Goal: Information Seeking & Learning: Check status

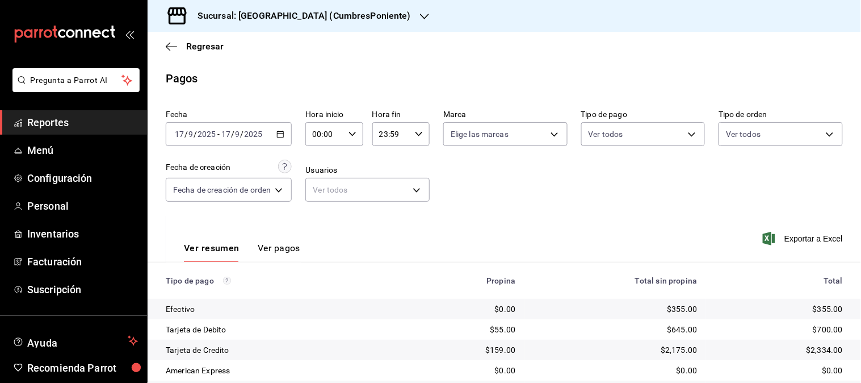
scroll to position [139, 0]
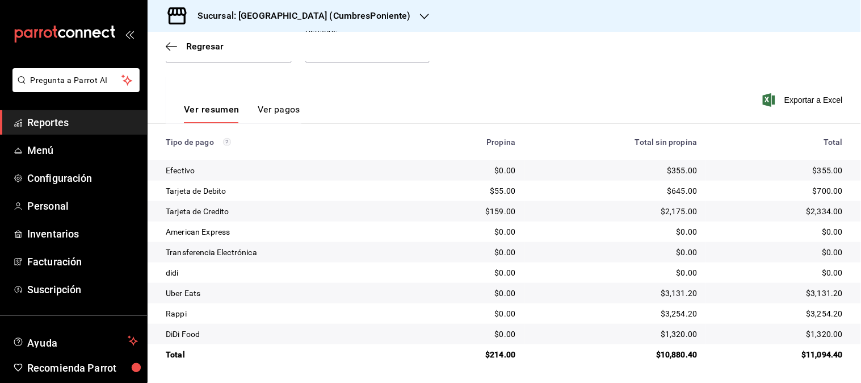
click at [205, 52] on div "Regresar" at bounding box center [505, 46] width 714 height 29
click at [205, 52] on span "Regresar" at bounding box center [204, 46] width 37 height 11
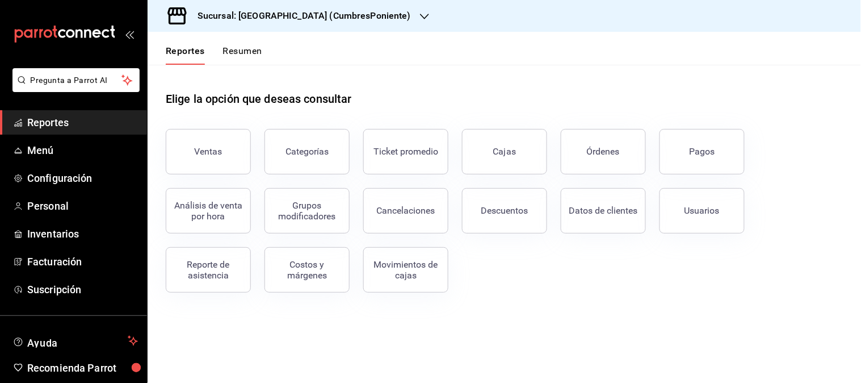
click at [420, 14] on icon "button" at bounding box center [424, 16] width 9 height 9
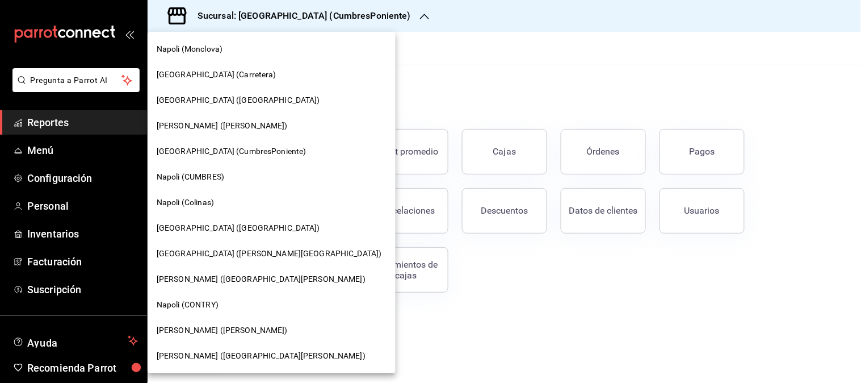
click at [201, 223] on span "[GEOGRAPHIC_DATA] ([GEOGRAPHIC_DATA])" at bounding box center [238, 228] width 163 height 12
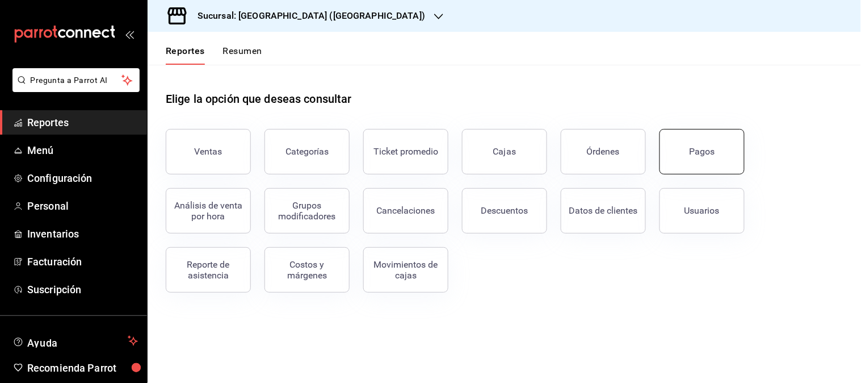
click at [681, 156] on button "Pagos" at bounding box center [702, 151] width 85 height 45
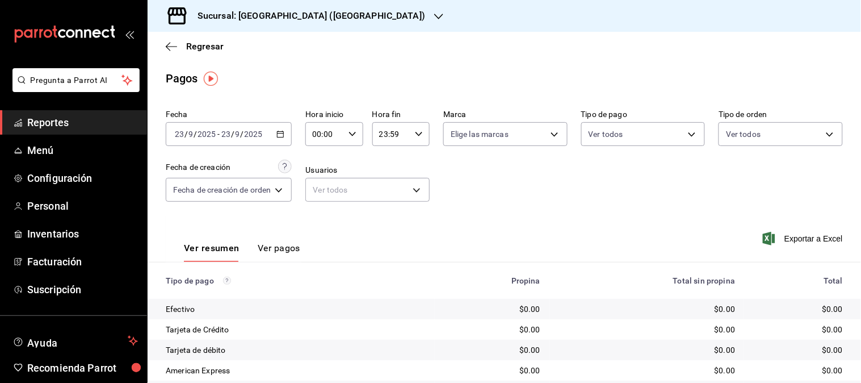
click at [279, 135] on \(Stroke\) "button" at bounding box center [280, 134] width 7 height 6
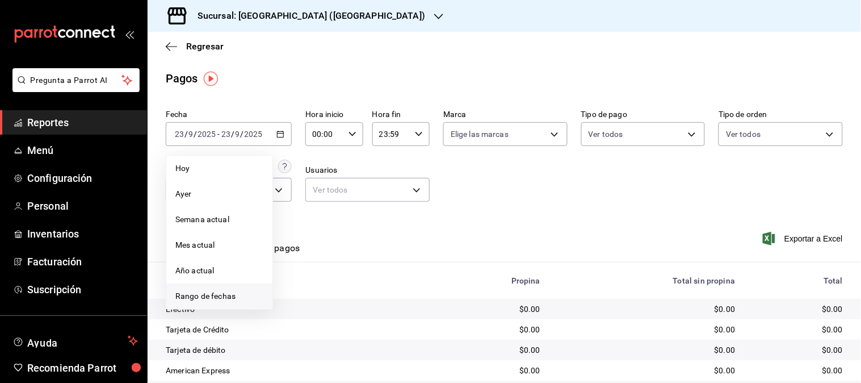
click at [229, 301] on span "Rango de fechas" at bounding box center [219, 296] width 88 height 12
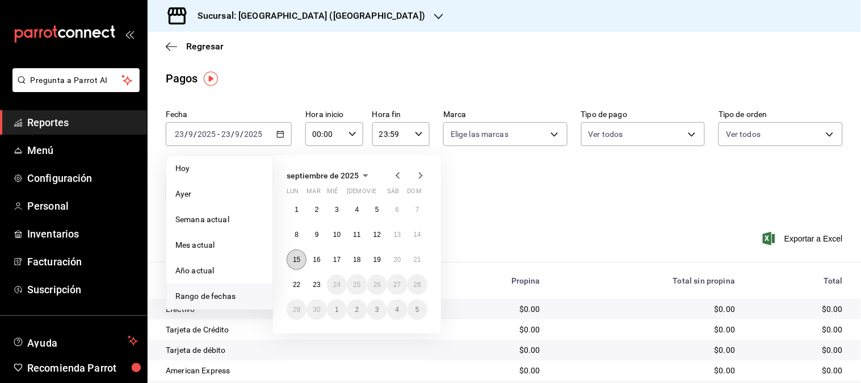
click at [297, 265] on button "15" at bounding box center [297, 259] width 20 height 20
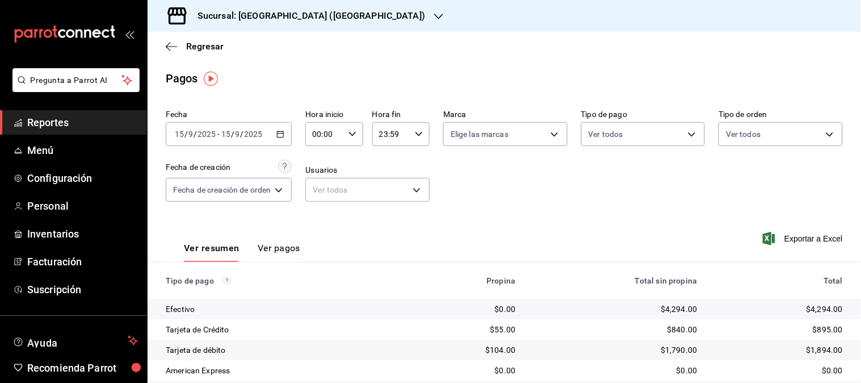
click at [281, 135] on icon "button" at bounding box center [280, 134] width 8 height 8
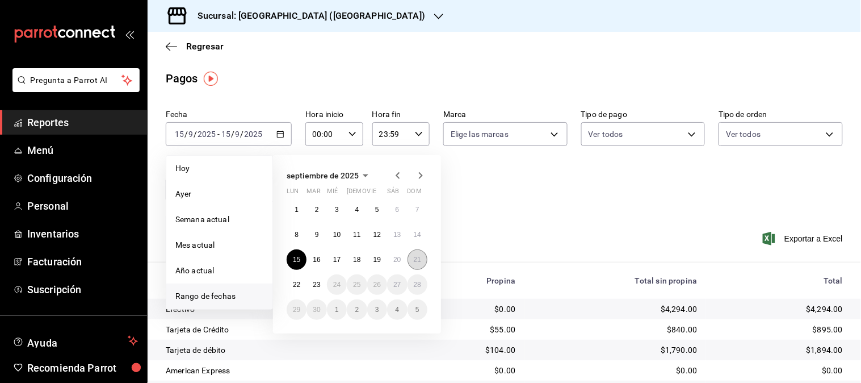
click at [416, 257] on abbr "21" at bounding box center [417, 259] width 7 height 8
click at [416, 257] on div "Ver resumen Ver pagos Exportar a Excel" at bounding box center [505, 245] width 714 height 60
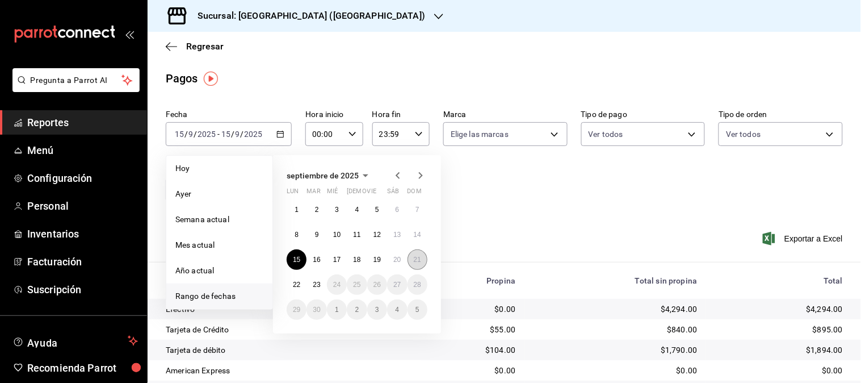
click at [416, 257] on div "Ver resumen Ver pagos Exportar a Excel" at bounding box center [505, 245] width 714 height 60
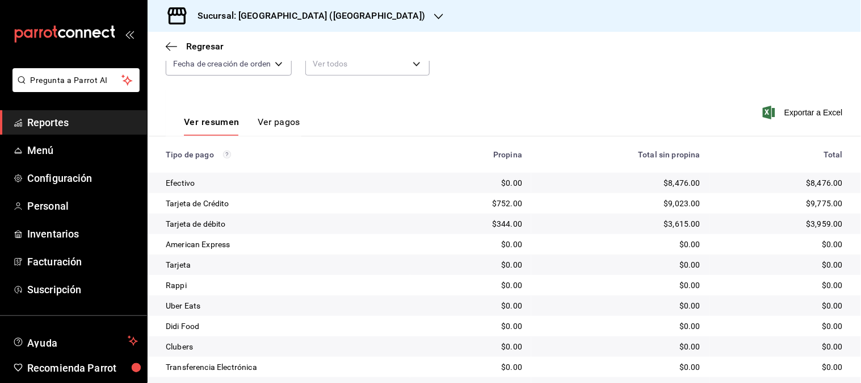
scroll to position [220, 0]
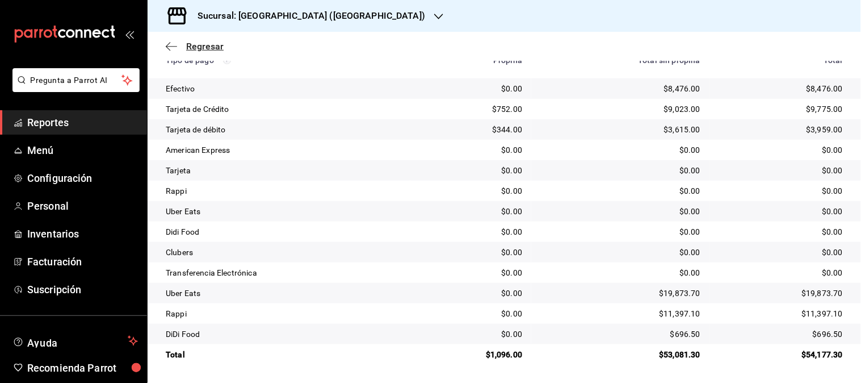
click at [198, 51] on span "Regresar" at bounding box center [204, 46] width 37 height 11
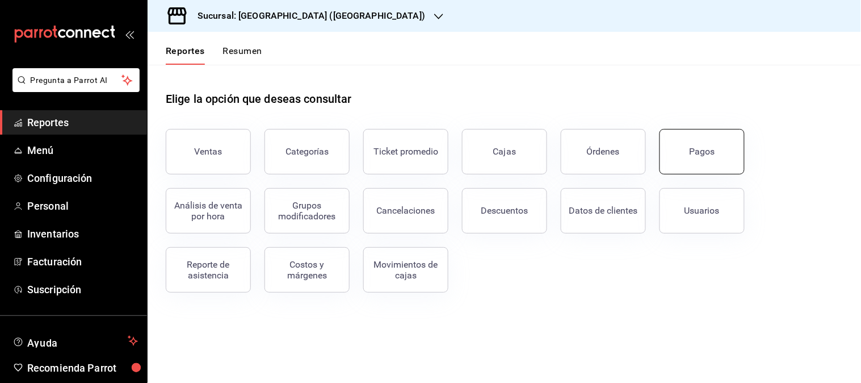
click at [691, 153] on div "Pagos" at bounding box center [703, 151] width 26 height 11
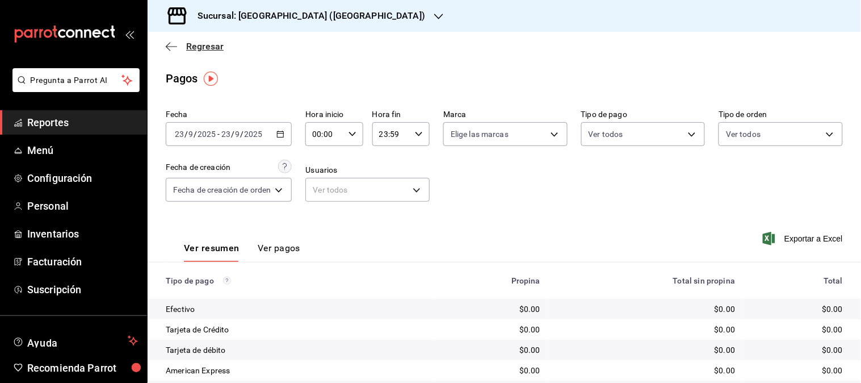
click at [198, 47] on span "Regresar" at bounding box center [204, 46] width 37 height 11
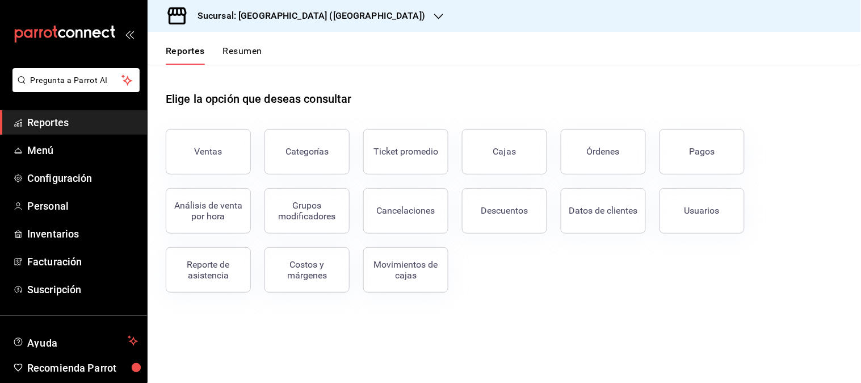
click at [434, 14] on icon "button" at bounding box center [438, 16] width 9 height 9
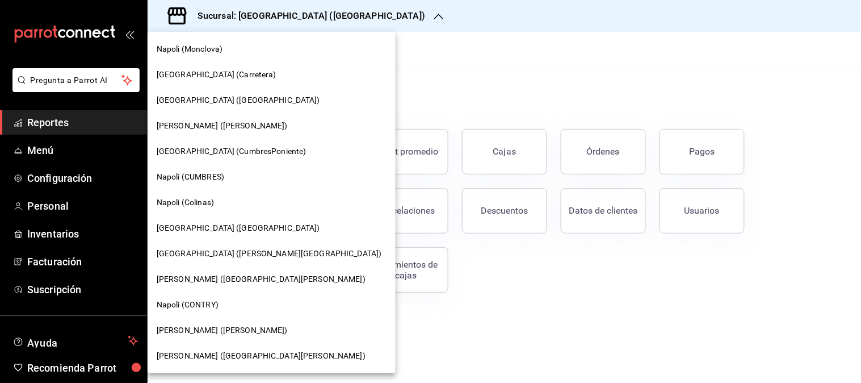
click at [210, 251] on span "[GEOGRAPHIC_DATA] ([PERSON_NAME][GEOGRAPHIC_DATA])" at bounding box center [269, 254] width 225 height 12
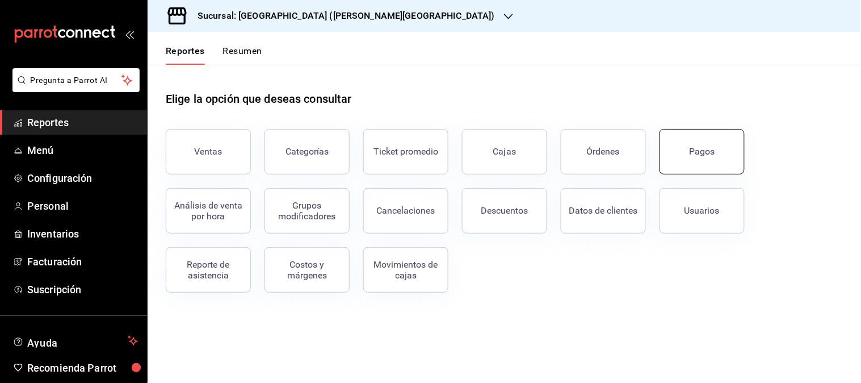
click at [701, 163] on button "Pagos" at bounding box center [702, 151] width 85 height 45
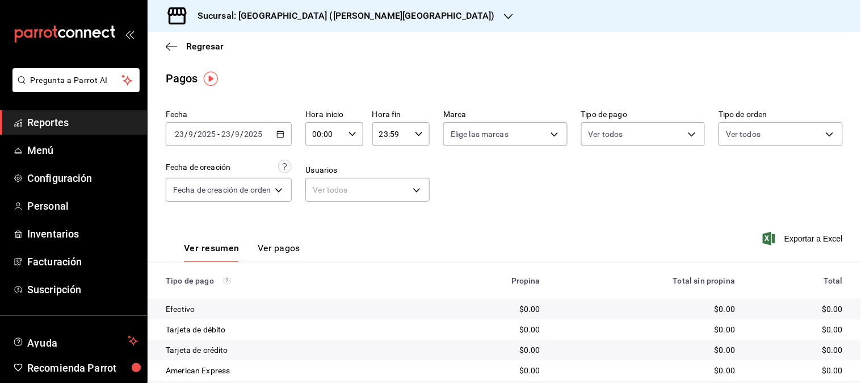
click at [278, 136] on icon "button" at bounding box center [280, 134] width 8 height 8
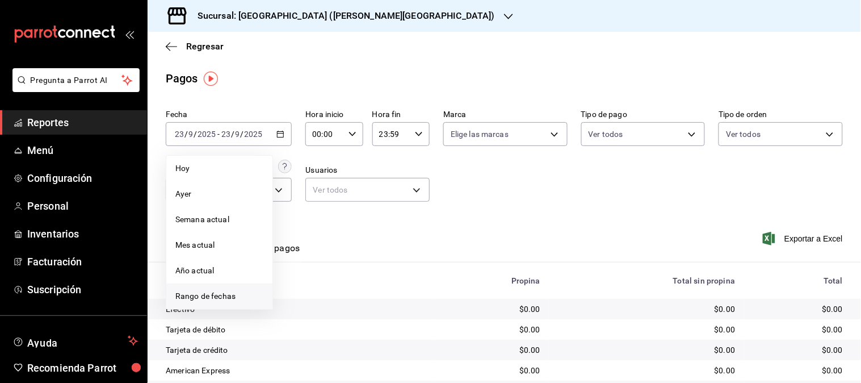
click at [229, 296] on span "Rango de fechas" at bounding box center [219, 296] width 88 height 12
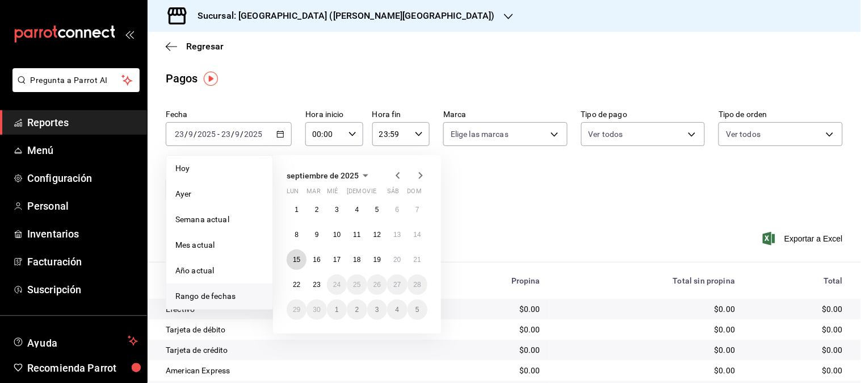
click at [293, 259] on abbr "15" at bounding box center [296, 259] width 7 height 8
click at [292, 259] on button "Ver pagos" at bounding box center [279, 251] width 43 height 19
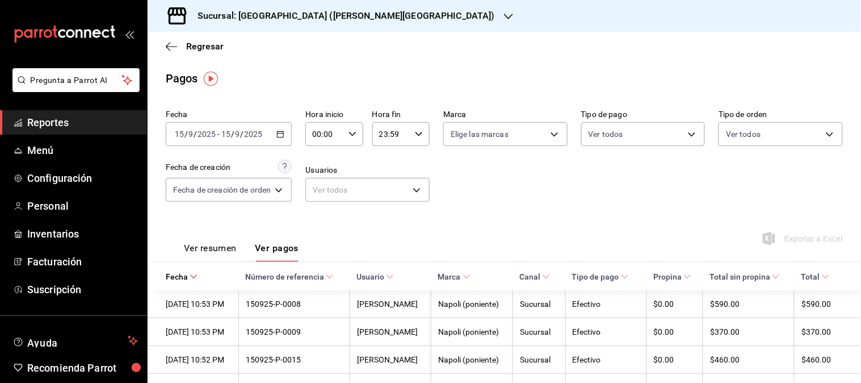
click at [283, 135] on icon "button" at bounding box center [280, 134] width 8 height 8
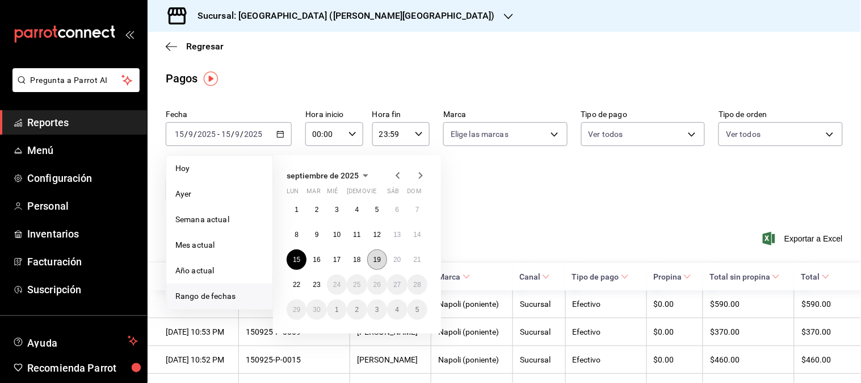
click at [376, 261] on abbr "19" at bounding box center [377, 259] width 7 height 8
click at [376, 261] on div "Ver resumen Ver pagos Exportar a Excel" at bounding box center [505, 245] width 714 height 60
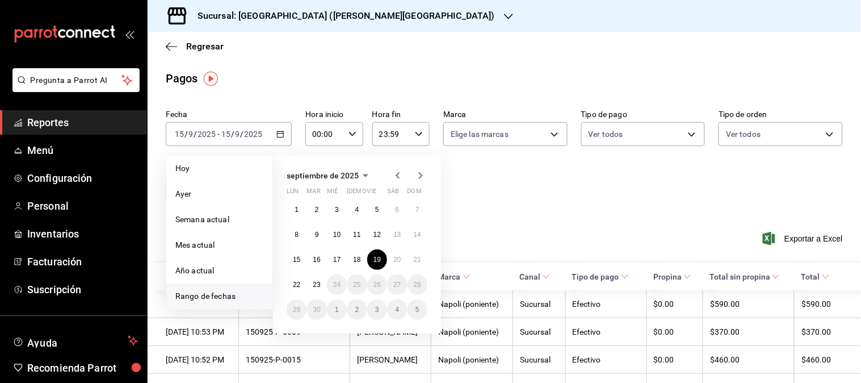
click at [376, 261] on div "Ver resumen Ver pagos Exportar a Excel" at bounding box center [505, 245] width 714 height 60
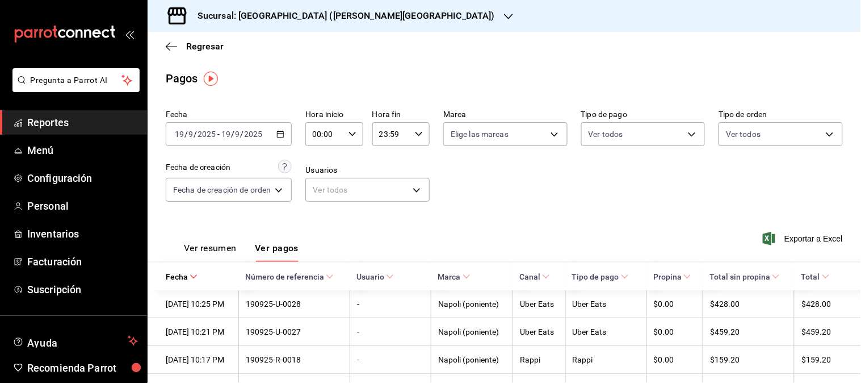
click at [228, 246] on button "Ver resumen" at bounding box center [210, 251] width 53 height 19
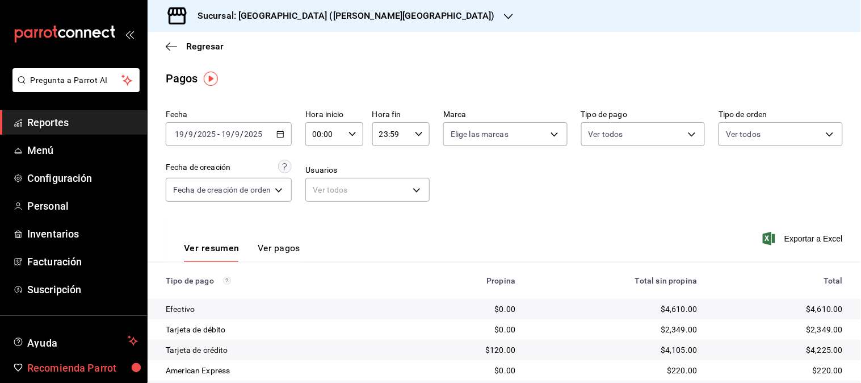
click at [281, 137] on icon "button" at bounding box center [280, 134] width 8 height 8
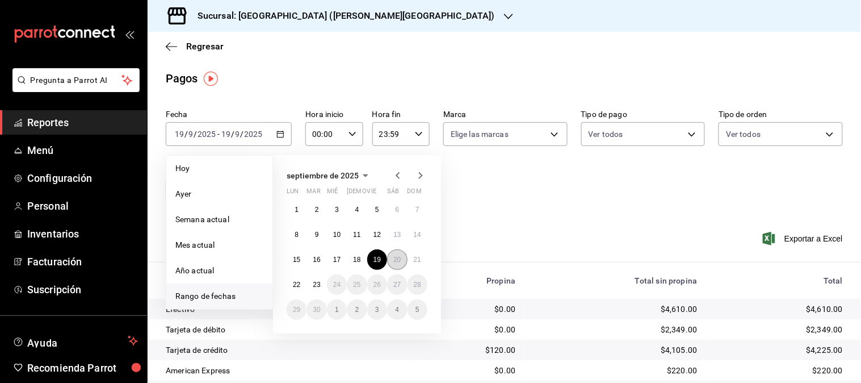
click at [395, 262] on abbr "20" at bounding box center [396, 259] width 7 height 8
click at [395, 262] on hr at bounding box center [505, 262] width 714 height 1
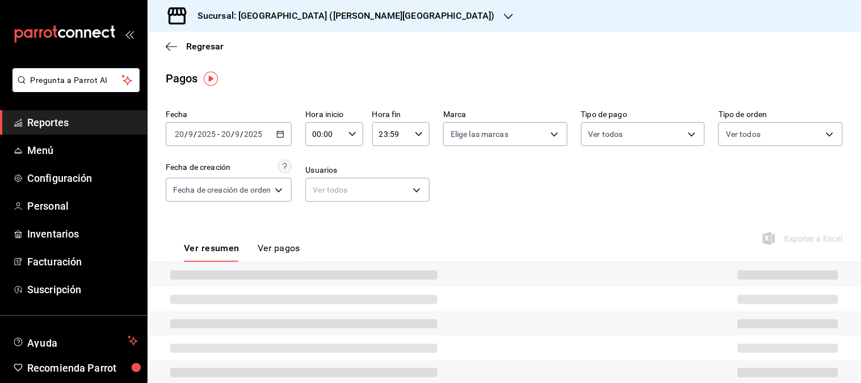
click at [395, 262] on hr at bounding box center [505, 262] width 714 height 1
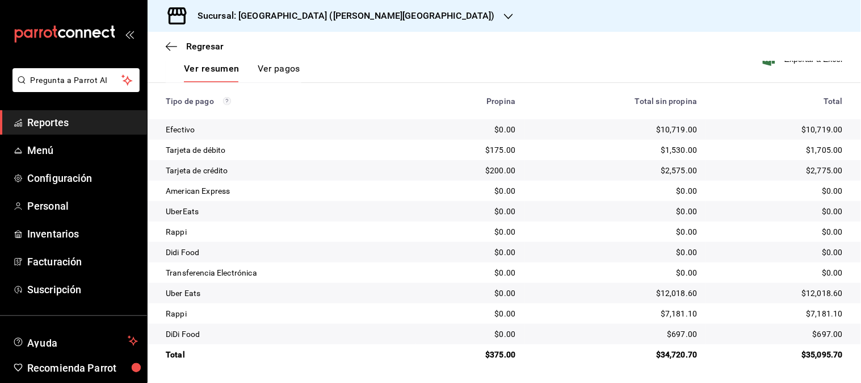
scroll to position [53, 0]
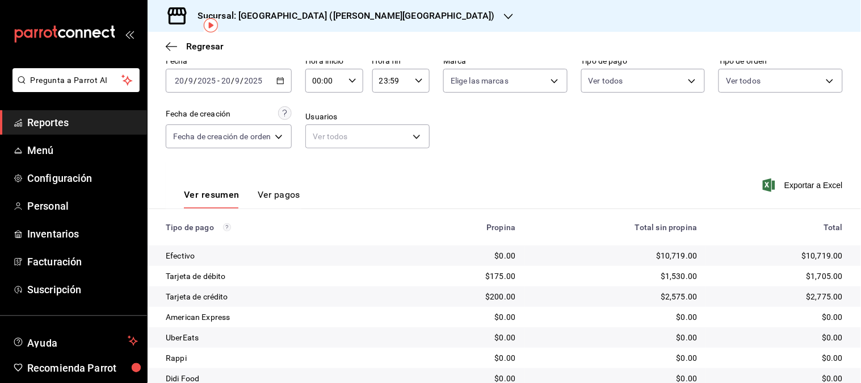
click at [284, 87] on div "[DATE] [DATE] - [DATE] [DATE]" at bounding box center [229, 81] width 126 height 24
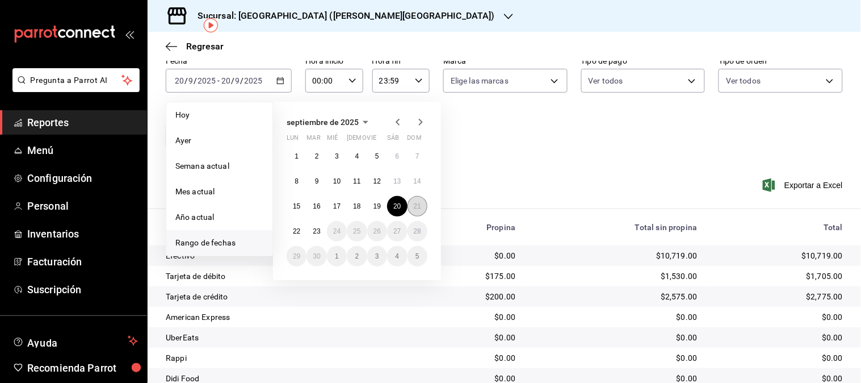
click at [416, 202] on button "21" at bounding box center [418, 206] width 20 height 20
click at [416, 202] on abbr "21" at bounding box center [417, 206] width 7 height 8
click at [416, 202] on div "Ver resumen Ver pagos Exportar a Excel" at bounding box center [505, 192] width 714 height 60
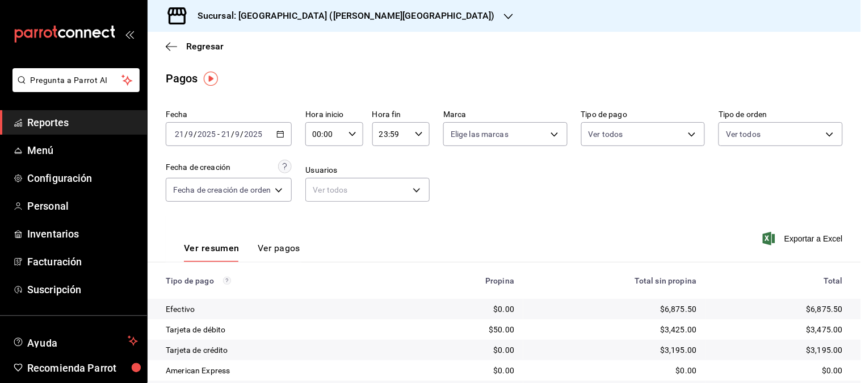
click at [275, 135] on div "[DATE] [DATE] - [DATE] [DATE]" at bounding box center [229, 134] width 126 height 24
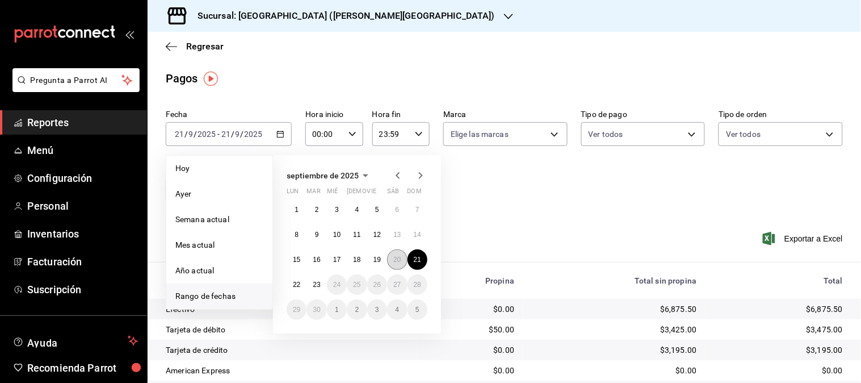
click at [397, 263] on abbr "20" at bounding box center [396, 259] width 7 height 8
click at [397, 262] on hr at bounding box center [505, 262] width 714 height 1
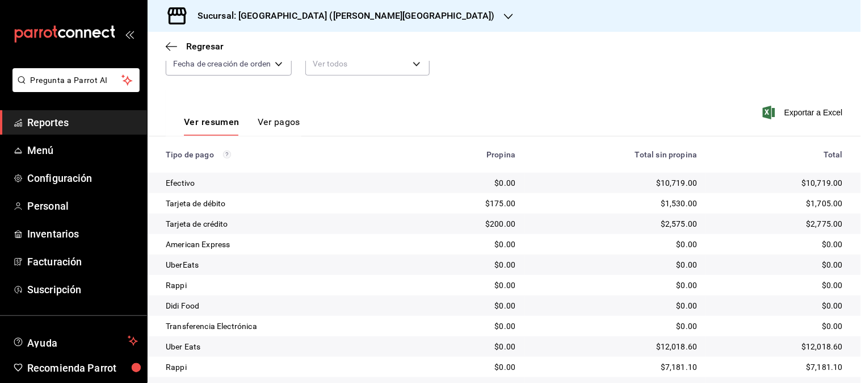
scroll to position [179, 0]
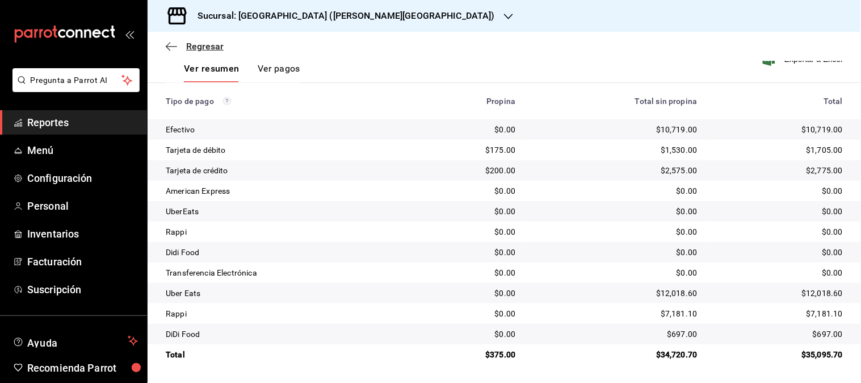
click at [212, 46] on span "Regresar" at bounding box center [204, 46] width 37 height 11
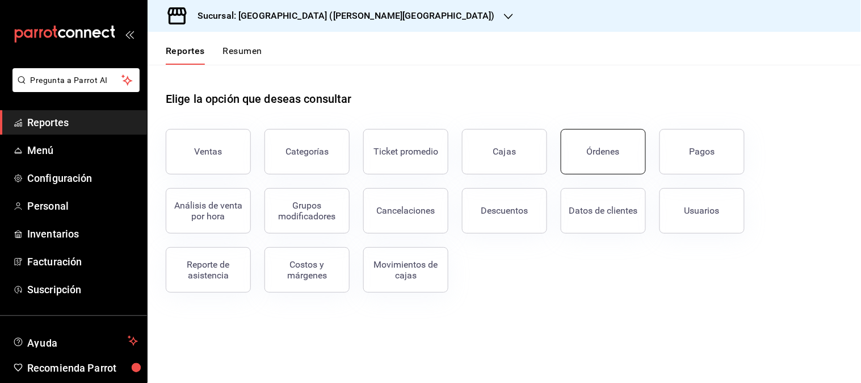
click at [613, 149] on div "Órdenes" at bounding box center [603, 151] width 33 height 11
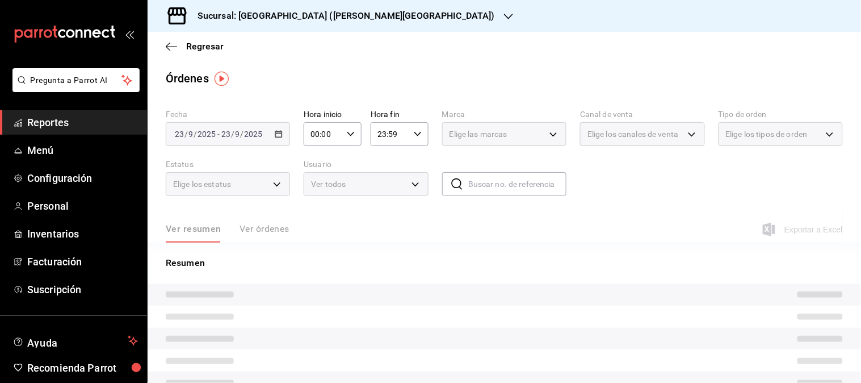
click at [268, 134] on div "[DATE] [DATE] - [DATE] [DATE]" at bounding box center [228, 134] width 124 height 24
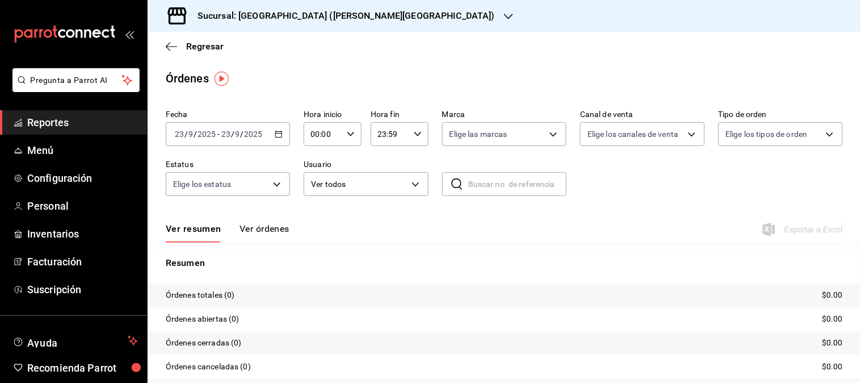
click at [275, 131] on icon "button" at bounding box center [279, 134] width 8 height 8
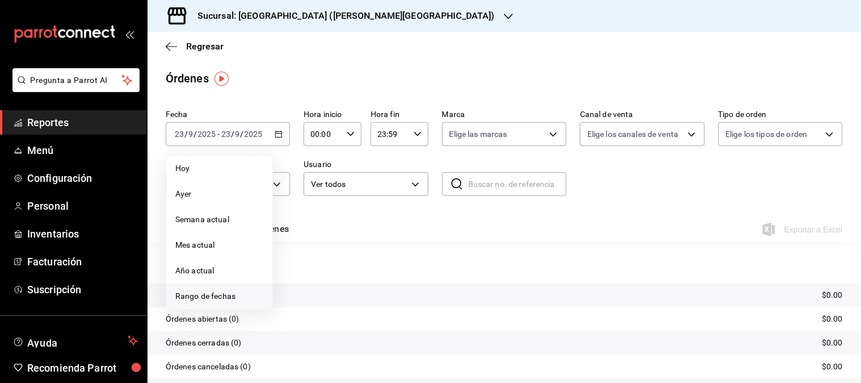
click at [230, 295] on span "Rango de fechas" at bounding box center [219, 296] width 88 height 12
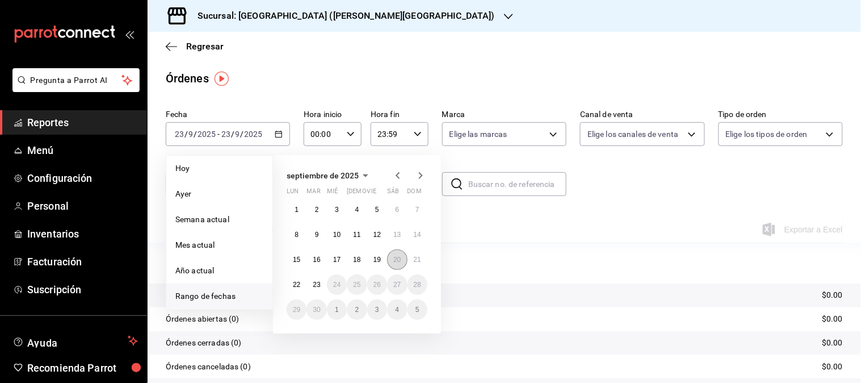
click at [402, 258] on button "20" at bounding box center [397, 259] width 20 height 20
click at [402, 258] on p "Resumen" at bounding box center [504, 263] width 677 height 14
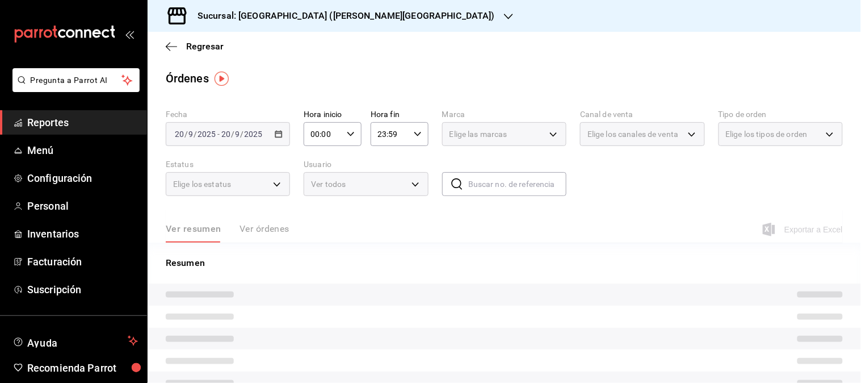
click at [402, 258] on p "Resumen" at bounding box center [504, 263] width 677 height 14
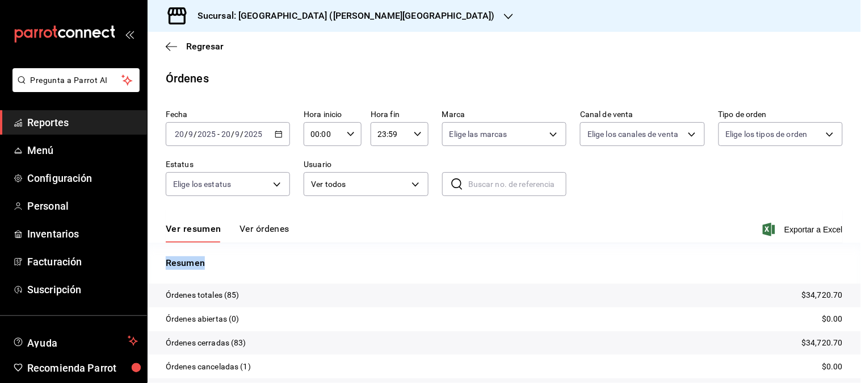
scroll to position [63, 0]
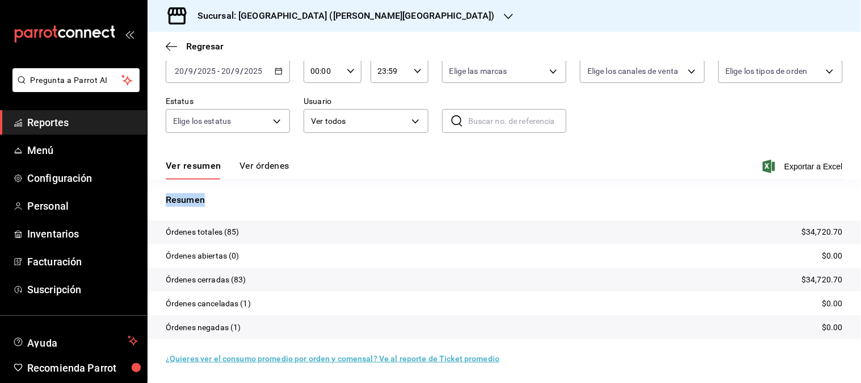
click at [279, 70] on \(Stroke\) "button" at bounding box center [279, 70] width 6 height 1
click at [199, 45] on span "Regresar" at bounding box center [204, 46] width 37 height 11
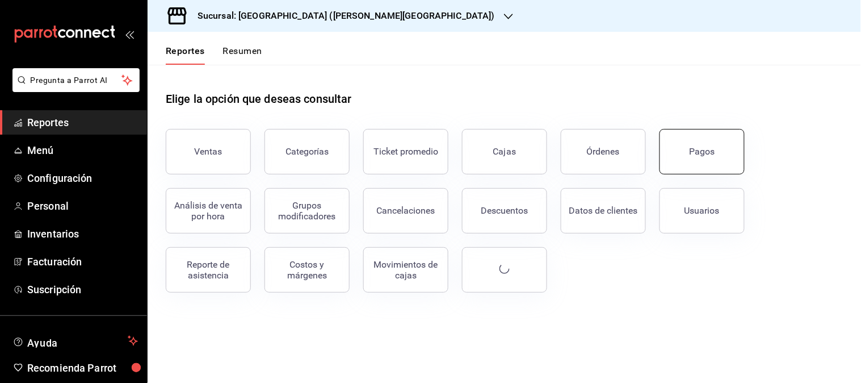
click at [679, 158] on button "Pagos" at bounding box center [702, 151] width 85 height 45
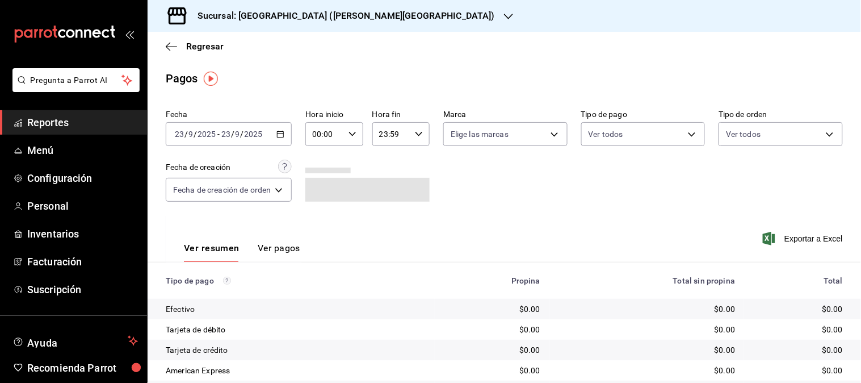
click at [284, 133] on 287 "button" at bounding box center [280, 134] width 7 height 6
click at [284, 133] on \(Stroke\) "button" at bounding box center [281, 133] width 6 height 1
click at [283, 135] on icon "button" at bounding box center [280, 134] width 8 height 8
click at [288, 131] on div "[DATE] [DATE] - [DATE] [DATE]" at bounding box center [229, 134] width 126 height 24
click at [282, 134] on icon "button" at bounding box center [280, 134] width 8 height 8
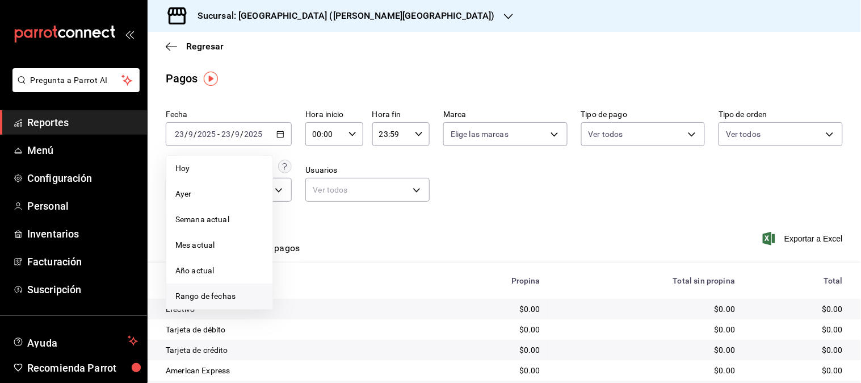
click at [212, 302] on span "Rango de fechas" at bounding box center [219, 296] width 88 height 12
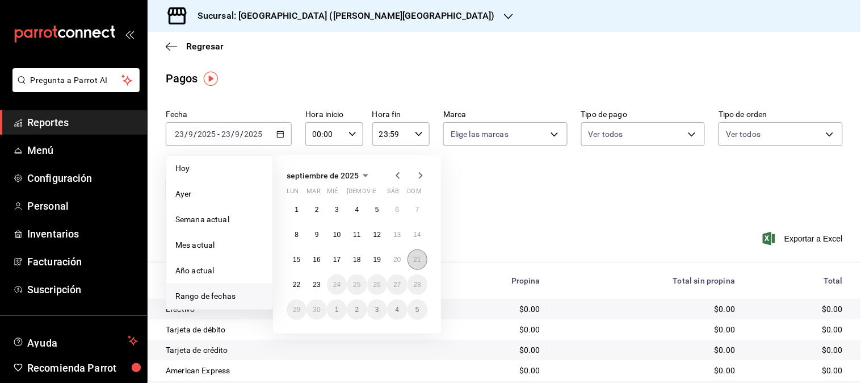
click at [420, 263] on abbr "21" at bounding box center [417, 259] width 7 height 8
click at [418, 262] on abbr "21" at bounding box center [417, 259] width 7 height 8
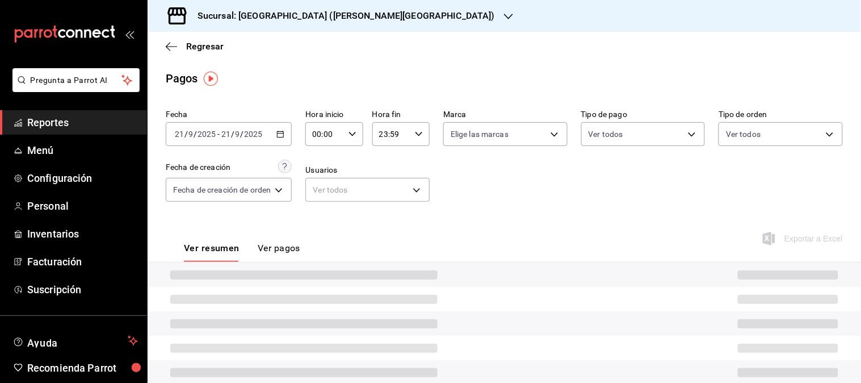
click at [420, 253] on div "Ver resumen Ver pagos Exportar a Excel" at bounding box center [505, 245] width 714 height 60
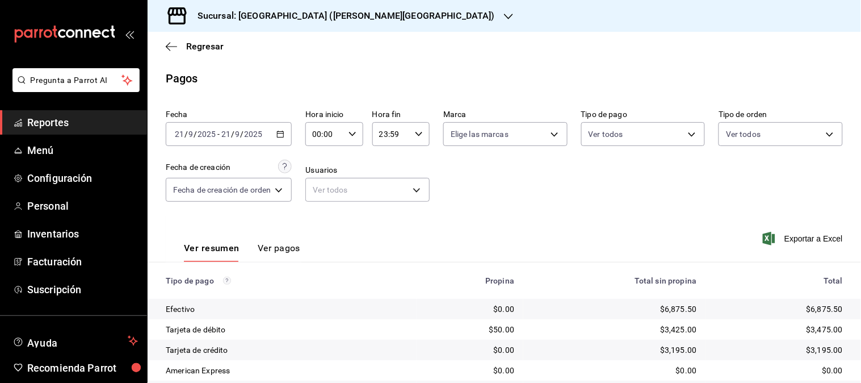
scroll to position [179, 0]
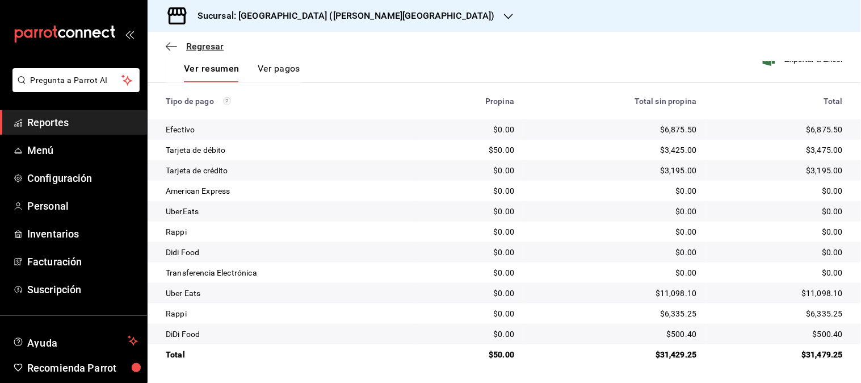
click at [217, 45] on span "Regresar" at bounding box center [204, 46] width 37 height 11
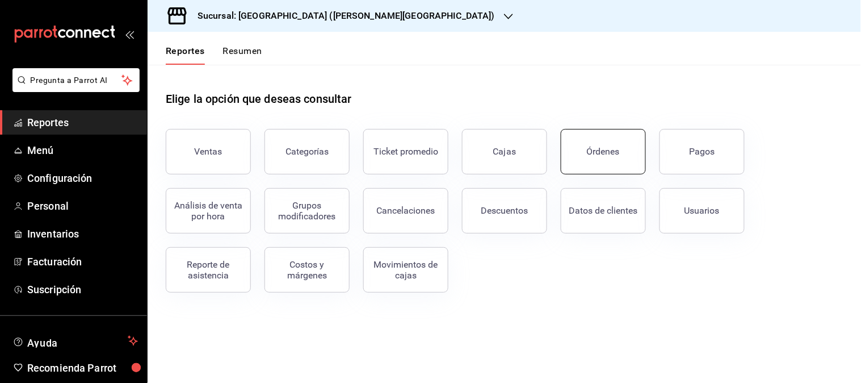
click at [594, 146] on div "Órdenes" at bounding box center [603, 151] width 33 height 11
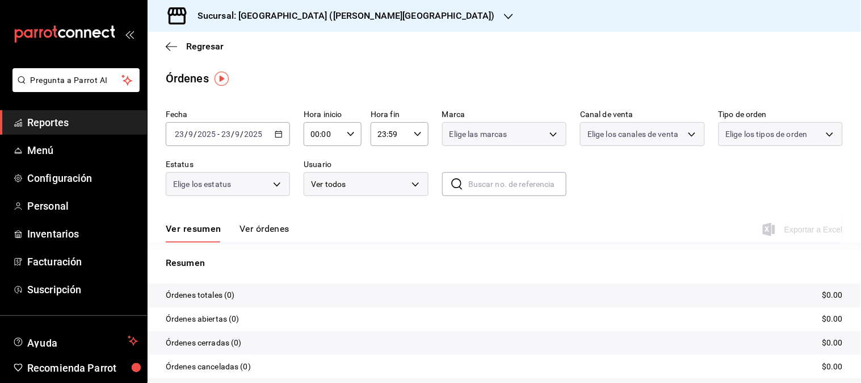
click at [277, 133] on icon "button" at bounding box center [279, 134] width 8 height 8
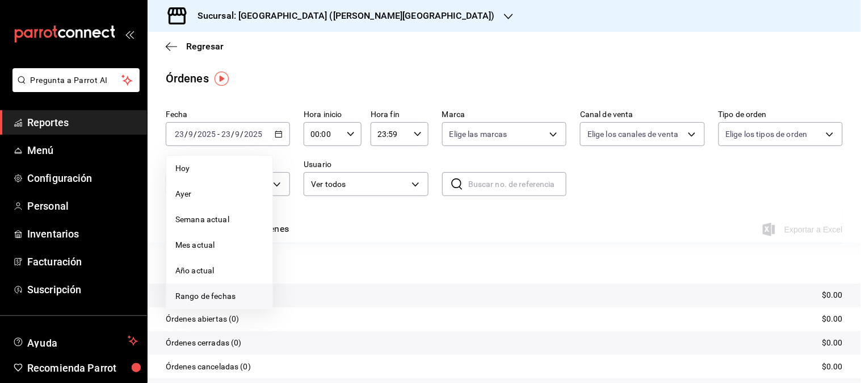
click at [209, 297] on span "Rango de fechas" at bounding box center [219, 296] width 88 height 12
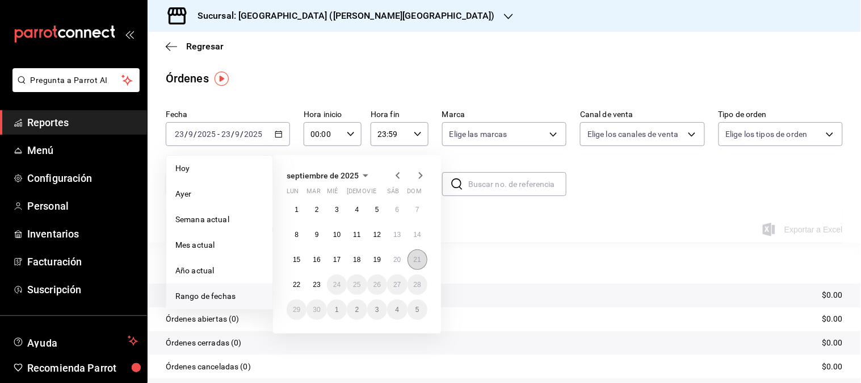
click at [419, 262] on abbr "21" at bounding box center [417, 259] width 7 height 8
click at [419, 262] on p "Resumen" at bounding box center [504, 263] width 677 height 14
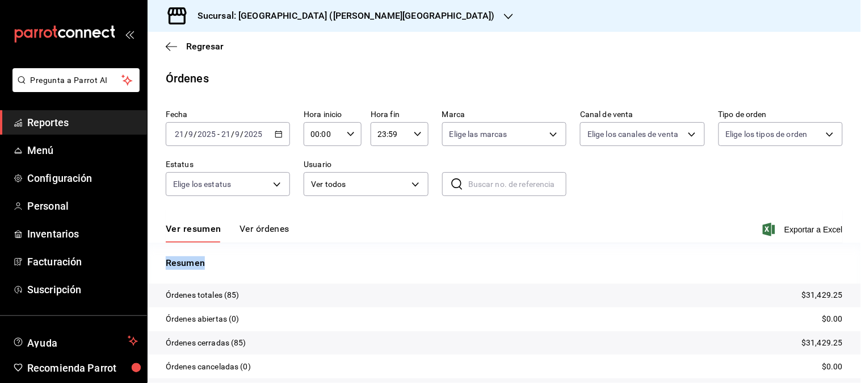
scroll to position [63, 0]
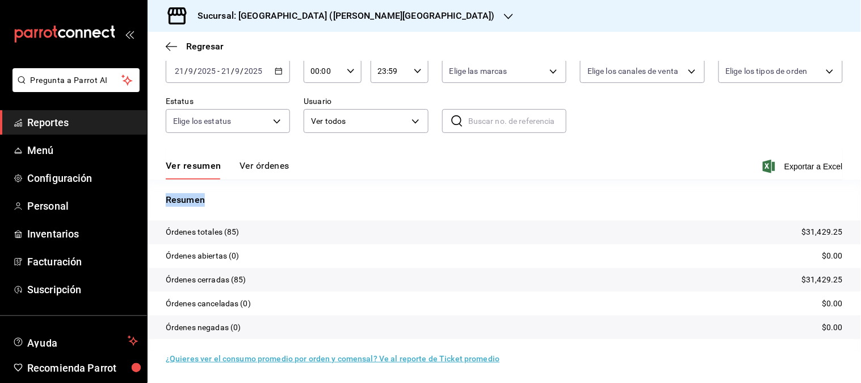
click at [276, 71] on icon "button" at bounding box center [279, 71] width 8 height 8
click at [219, 43] on span "Regresar" at bounding box center [204, 46] width 37 height 11
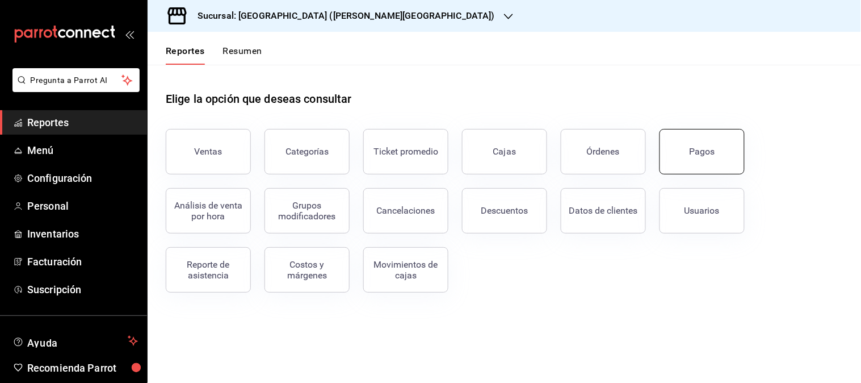
click at [698, 156] on button "Pagos" at bounding box center [702, 151] width 85 height 45
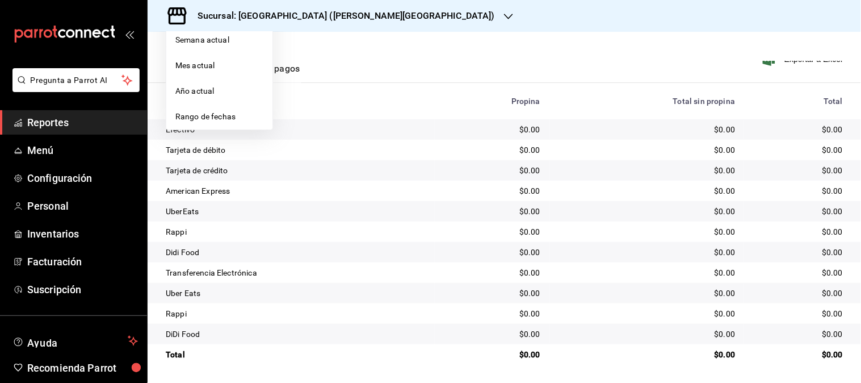
scroll to position [179, 0]
click at [217, 121] on span "Rango de fechas" at bounding box center [219, 117] width 88 height 12
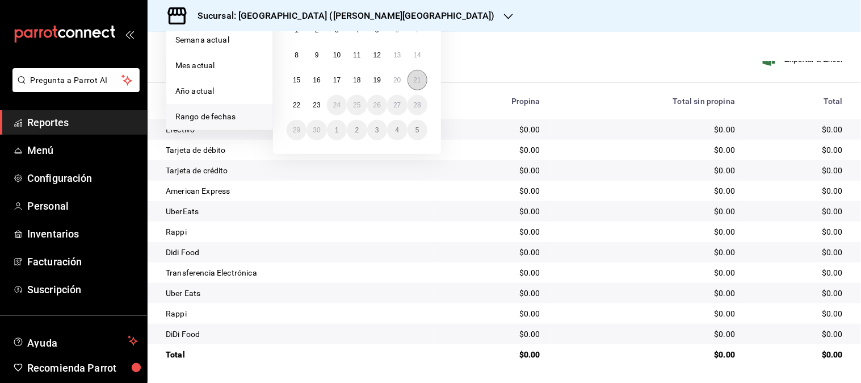
click at [421, 78] on abbr "21" at bounding box center [417, 80] width 7 height 8
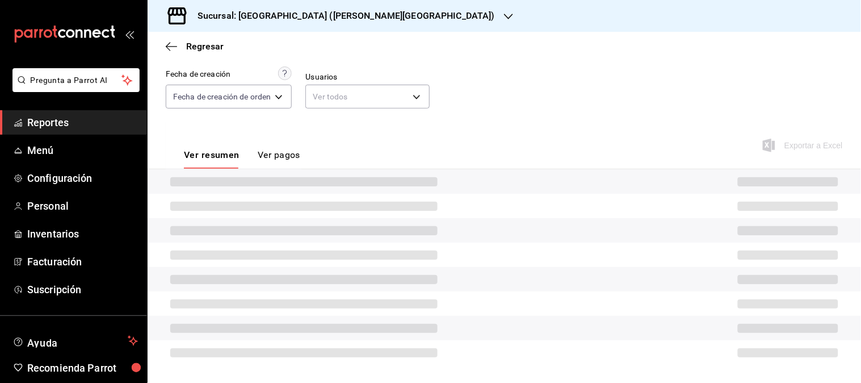
click at [420, 78] on label "Usuarios" at bounding box center [367, 77] width 124 height 8
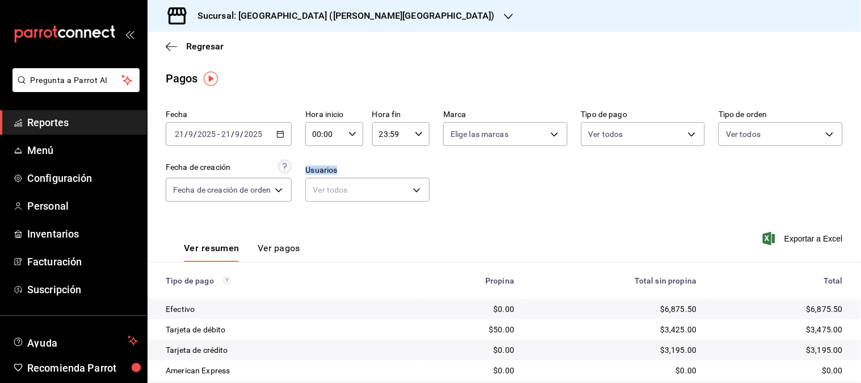
click at [341, 12] on div "Sucursal: [GEOGRAPHIC_DATA] ([PERSON_NAME][GEOGRAPHIC_DATA])" at bounding box center [337, 16] width 361 height 32
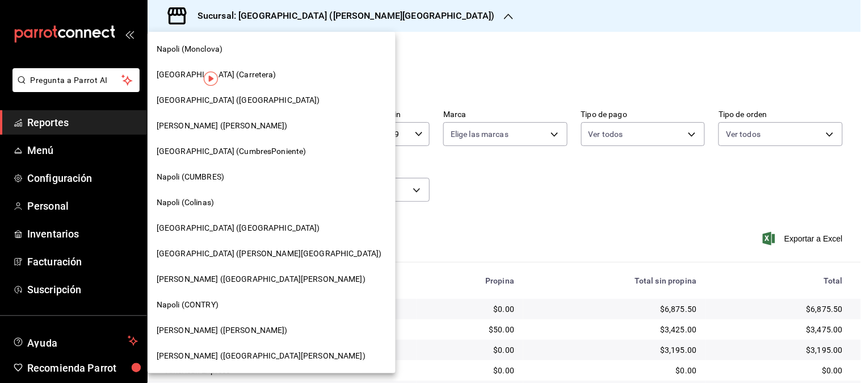
click at [197, 358] on span "[PERSON_NAME] ([GEOGRAPHIC_DATA][PERSON_NAME])" at bounding box center [261, 356] width 209 height 12
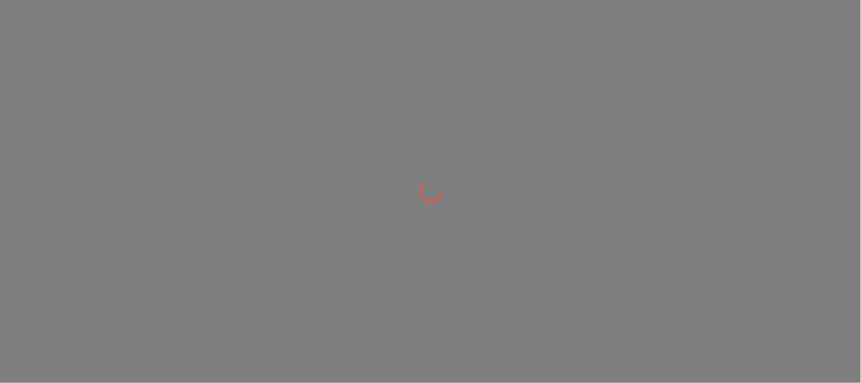
click at [194, 352] on div at bounding box center [430, 191] width 861 height 383
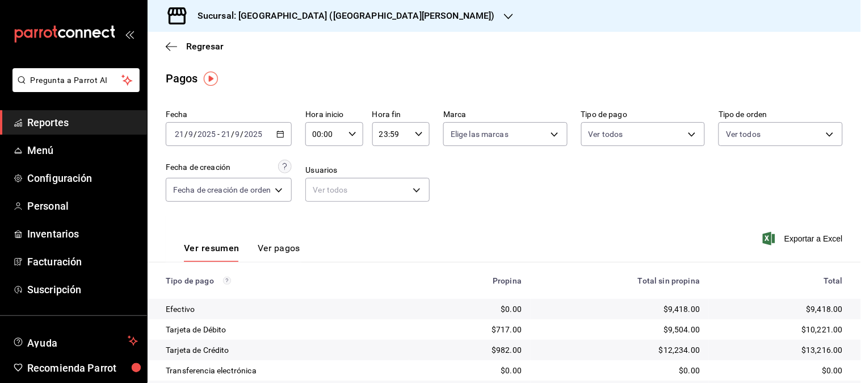
click at [282, 132] on icon "button" at bounding box center [280, 134] width 8 height 8
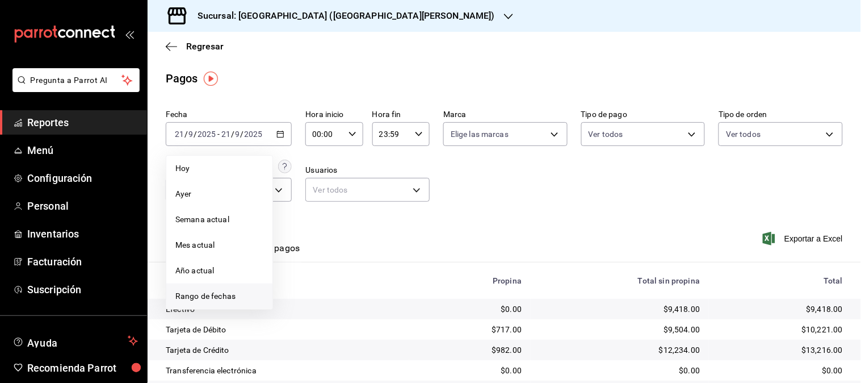
click at [224, 297] on span "Rango de fechas" at bounding box center [219, 296] width 88 height 12
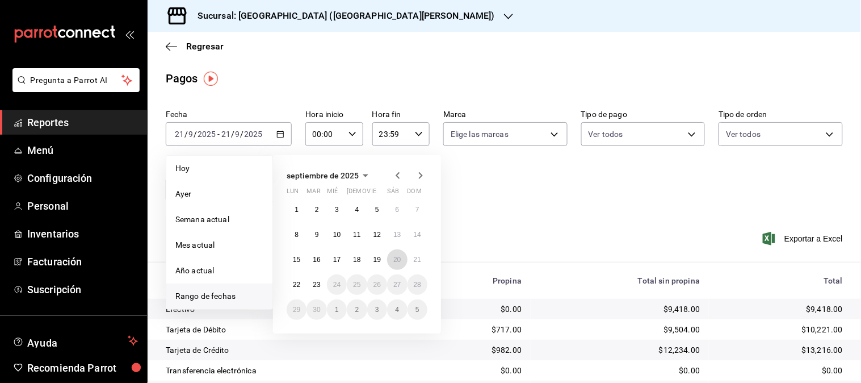
click at [397, 259] on abbr "20" at bounding box center [396, 259] width 7 height 8
click at [397, 259] on div "Ver resumen Ver pagos Exportar a Excel" at bounding box center [505, 245] width 714 height 60
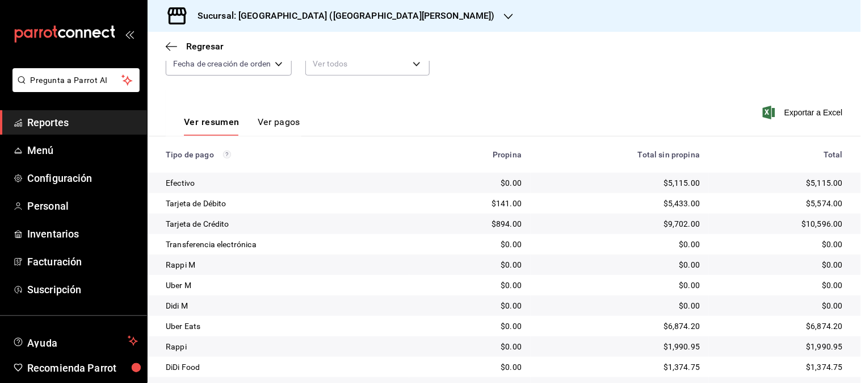
scroll to position [179, 0]
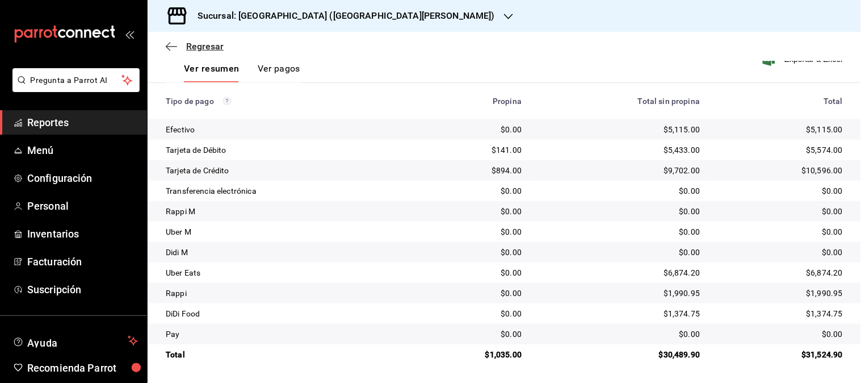
click at [218, 49] on span "Regresar" at bounding box center [204, 46] width 37 height 11
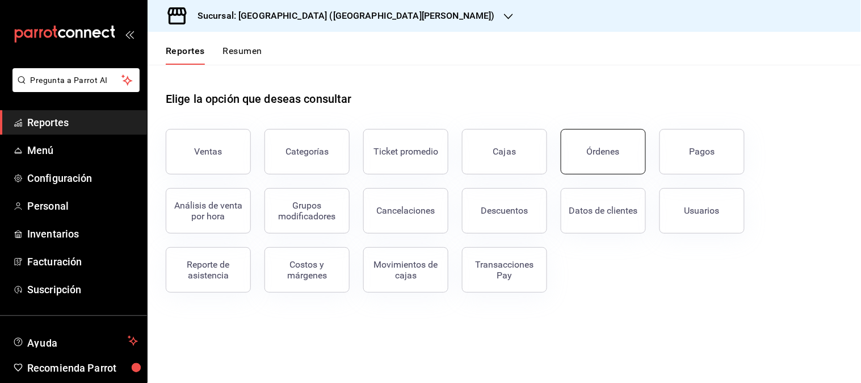
click at [620, 144] on button "Órdenes" at bounding box center [603, 151] width 85 height 45
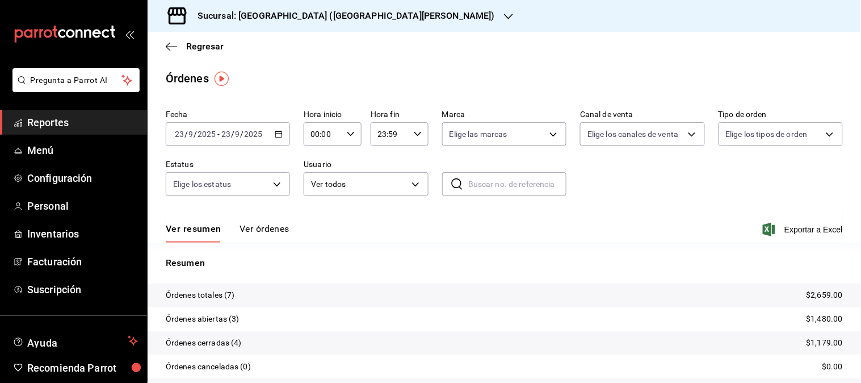
click at [276, 135] on icon "button" at bounding box center [279, 134] width 8 height 8
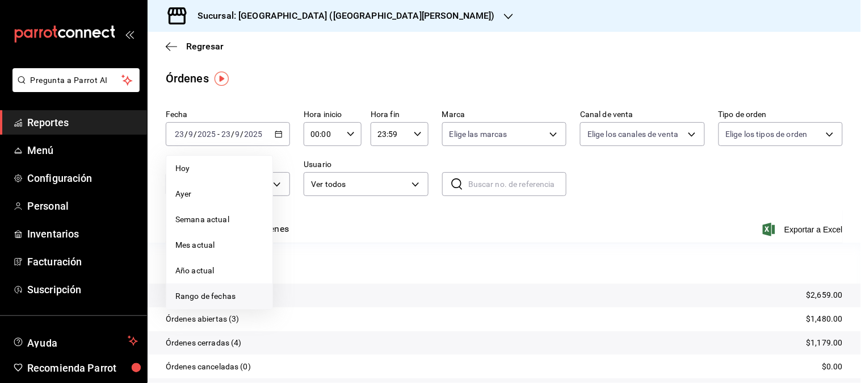
click at [196, 296] on span "Rango de fechas" at bounding box center [219, 296] width 88 height 12
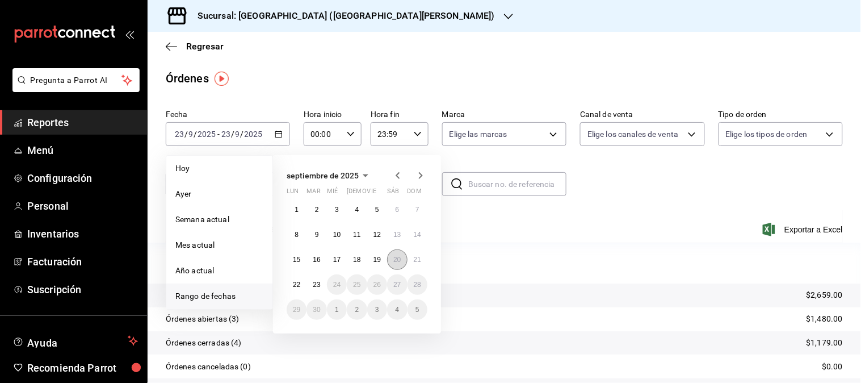
click at [404, 257] on button "20" at bounding box center [397, 259] width 20 height 20
click at [404, 257] on p "Resumen" at bounding box center [504, 263] width 677 height 14
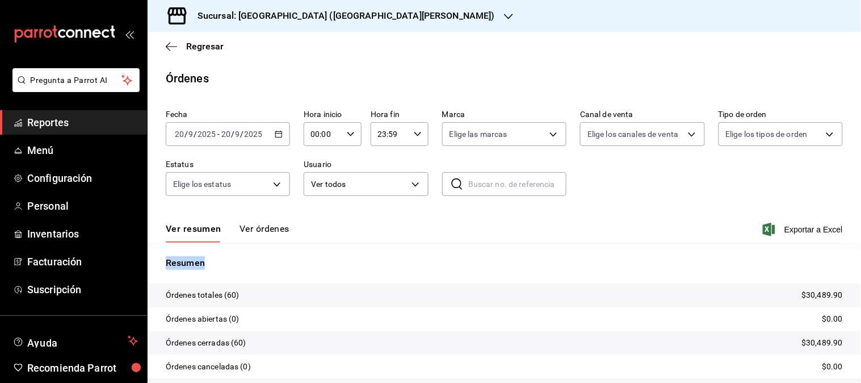
scroll to position [63, 0]
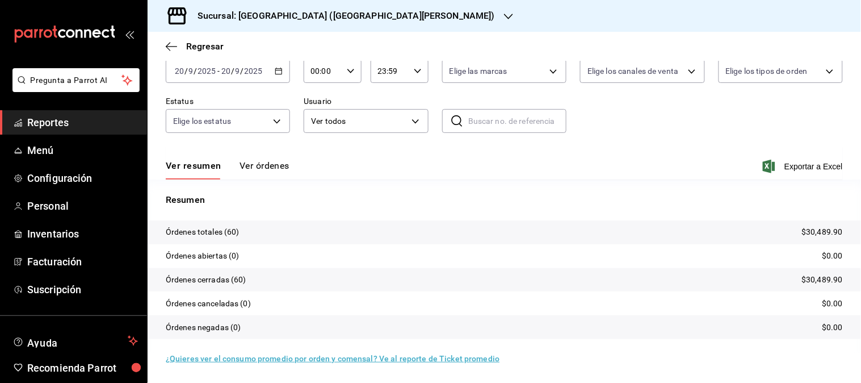
click at [277, 76] on div "[DATE] [DATE] - [DATE] [DATE]" at bounding box center [228, 71] width 124 height 24
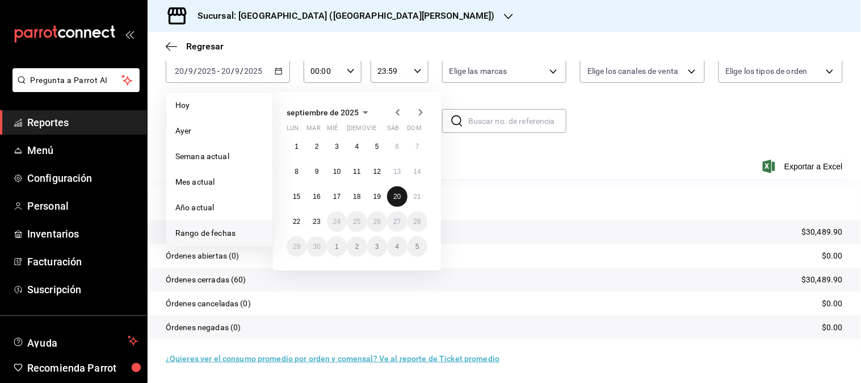
click at [392, 196] on button "20" at bounding box center [397, 196] width 20 height 20
click at [393, 196] on button "20" at bounding box center [397, 196] width 20 height 20
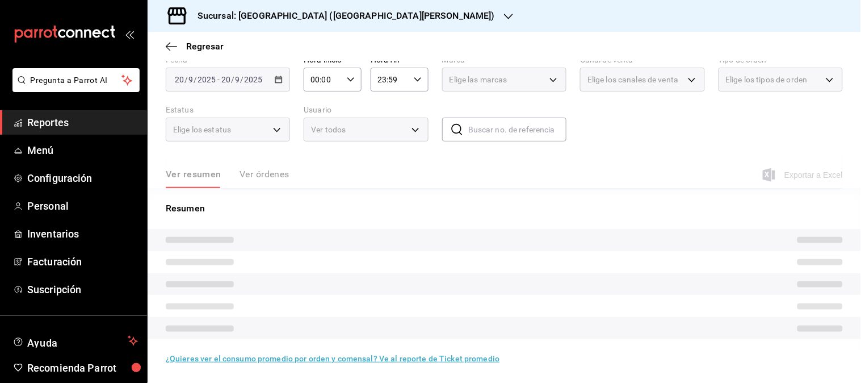
click at [393, 196] on div "Resumen" at bounding box center [505, 270] width 714 height 165
click at [393, 195] on div "Resumen" at bounding box center [505, 270] width 714 height 165
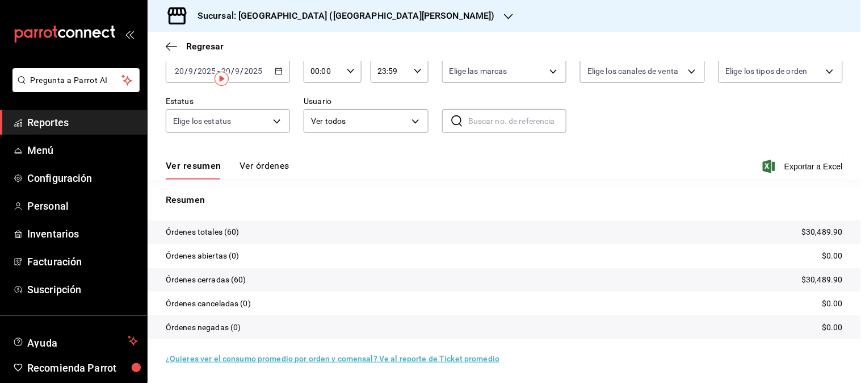
scroll to position [0, 0]
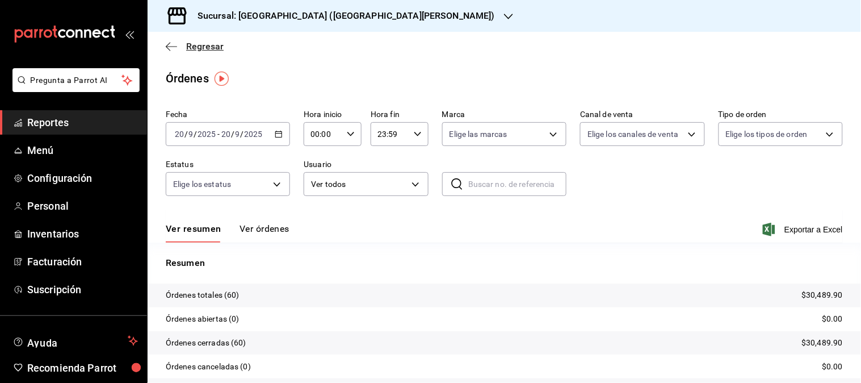
click at [203, 44] on span "Regresar" at bounding box center [204, 46] width 37 height 11
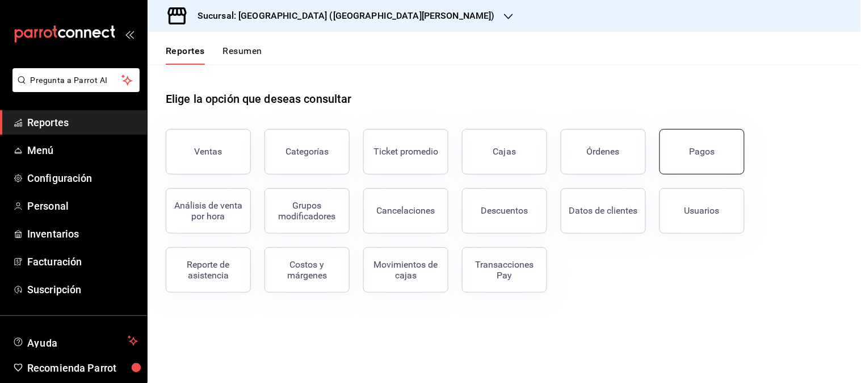
click at [691, 142] on button "Pagos" at bounding box center [702, 151] width 85 height 45
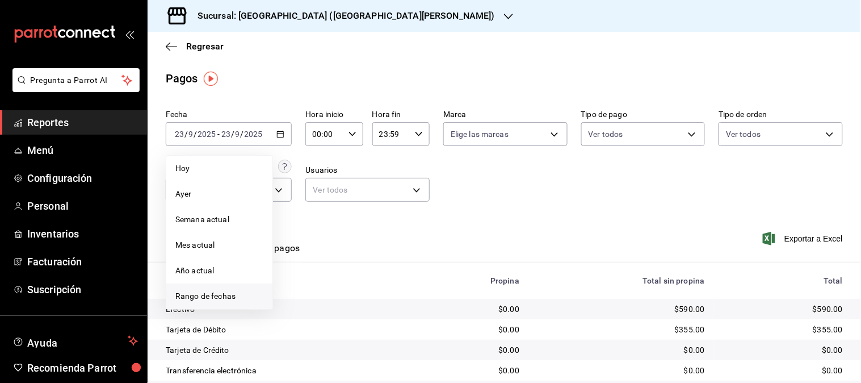
click at [216, 293] on span "Rango de fechas" at bounding box center [219, 296] width 88 height 12
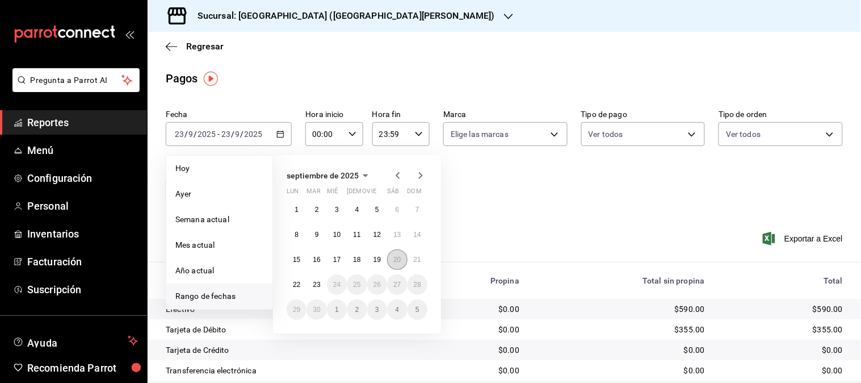
click at [399, 261] on abbr "20" at bounding box center [396, 259] width 7 height 8
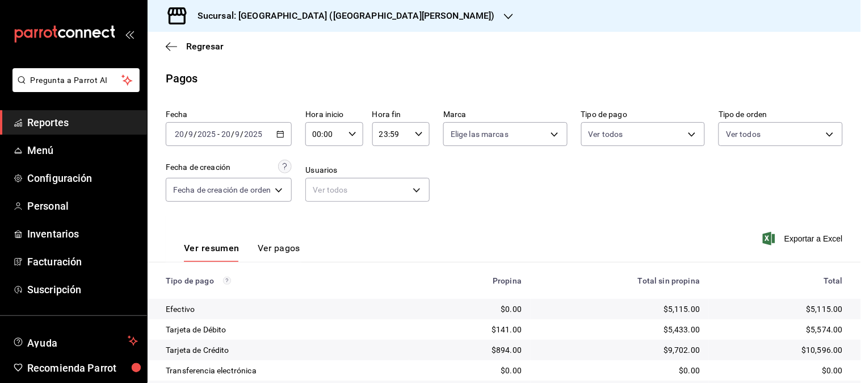
scroll to position [179, 0]
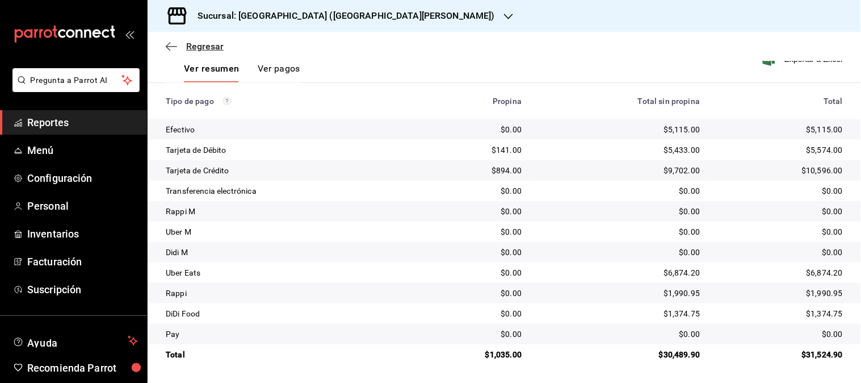
click at [213, 45] on span "Regresar" at bounding box center [204, 46] width 37 height 11
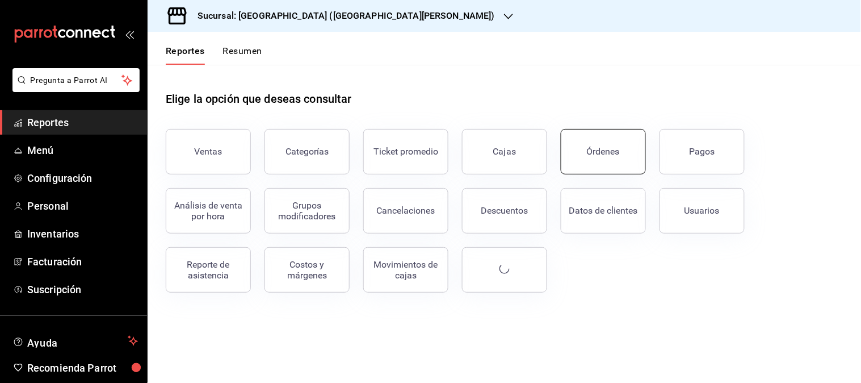
click at [596, 151] on div "Órdenes" at bounding box center [603, 151] width 33 height 11
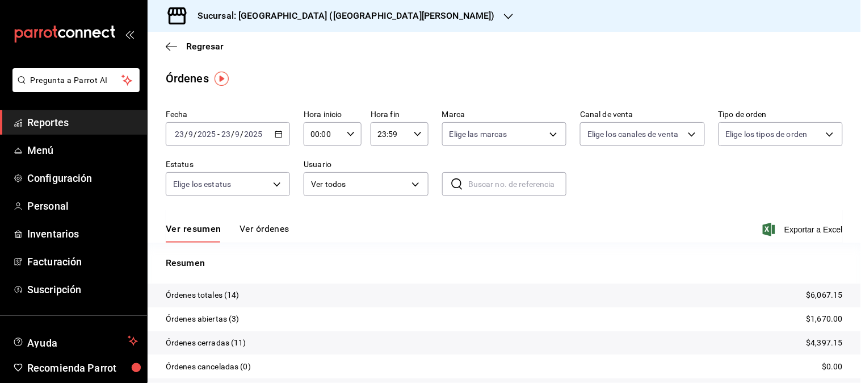
click at [275, 133] on icon "button" at bounding box center [279, 134] width 8 height 8
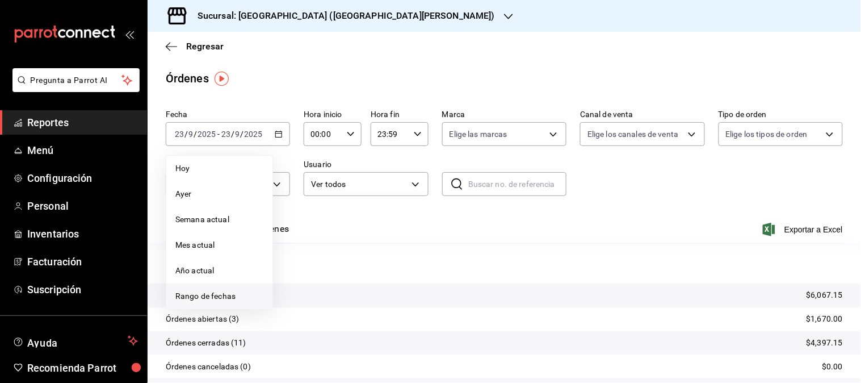
click at [235, 295] on span "Rango de fechas" at bounding box center [219, 296] width 88 height 12
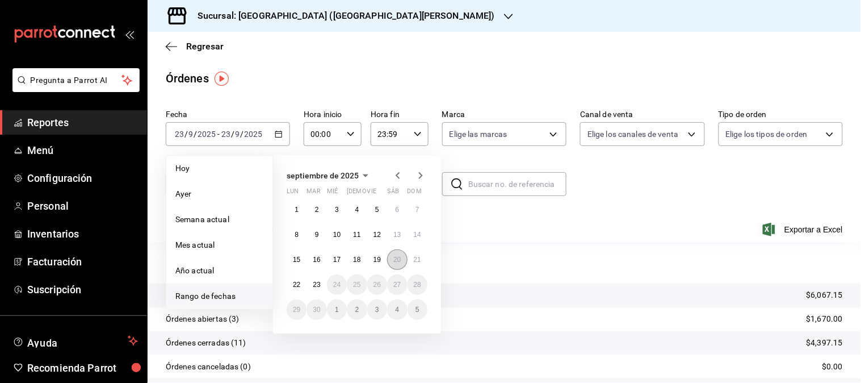
click at [398, 259] on abbr "20" at bounding box center [396, 259] width 7 height 8
click at [398, 259] on p "Resumen" at bounding box center [504, 263] width 677 height 14
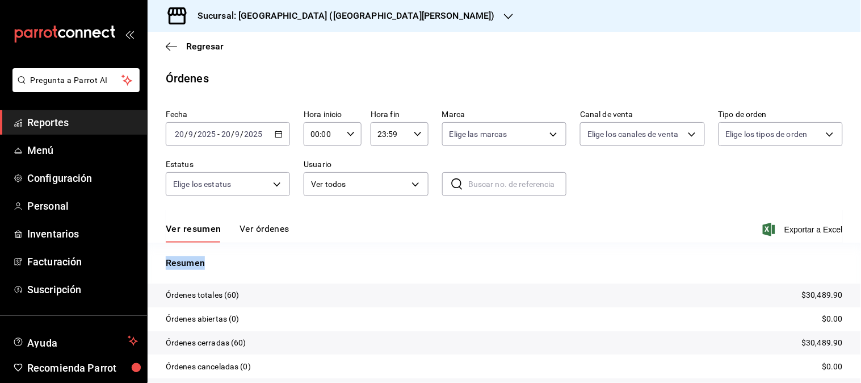
scroll to position [63, 0]
